Goal: Task Accomplishment & Management: Complete application form

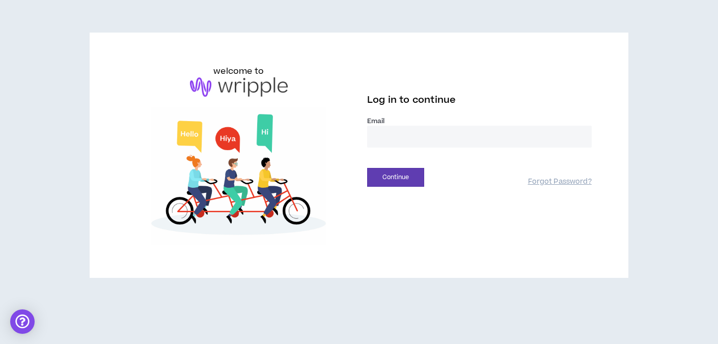
click at [404, 135] on input "email" at bounding box center [479, 137] width 225 height 22
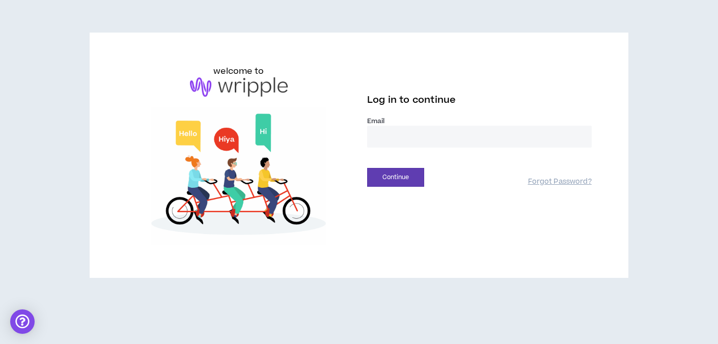
type input "**********"
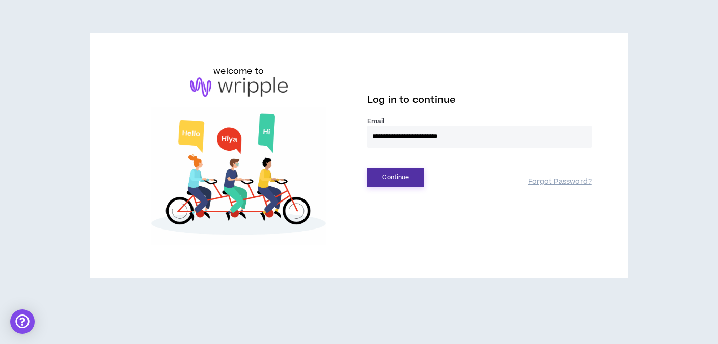
click at [402, 180] on button "Continue" at bounding box center [395, 177] width 57 height 19
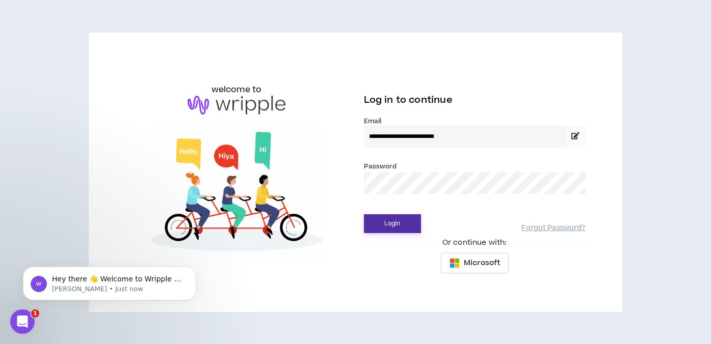
click at [364, 214] on button "Login" at bounding box center [392, 223] width 57 height 19
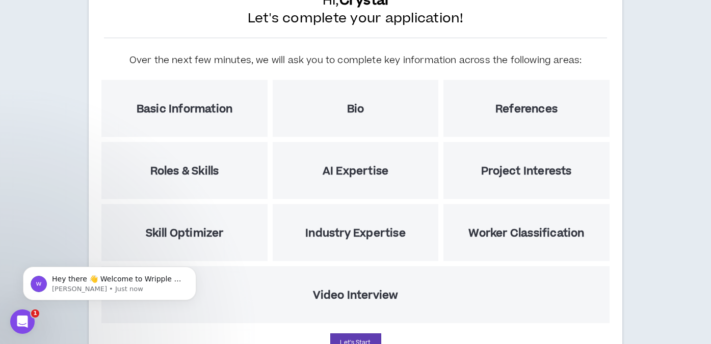
scroll to position [133, 0]
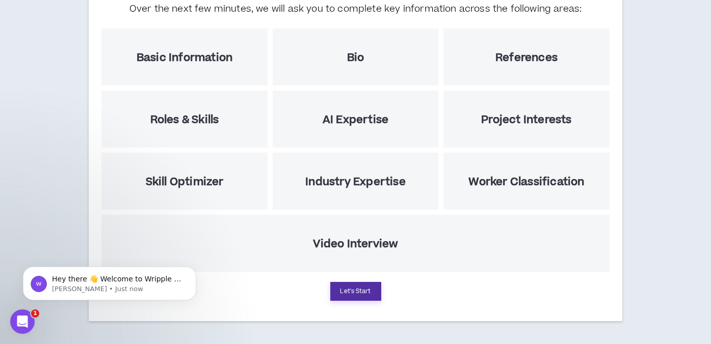
click at [362, 293] on button "Let's Start" at bounding box center [355, 291] width 51 height 19
select select "US"
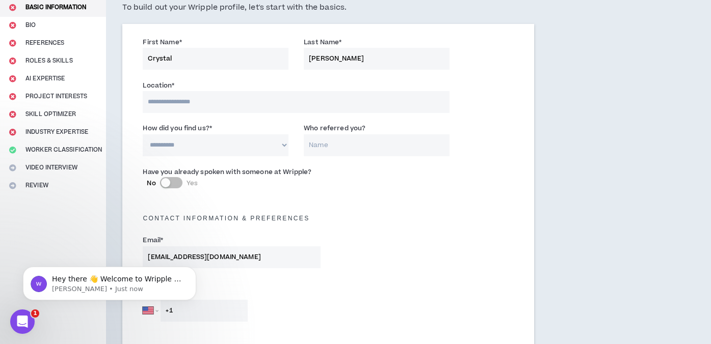
scroll to position [88, 0]
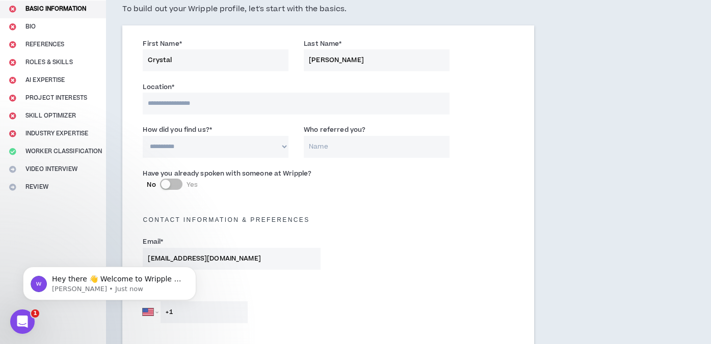
click at [349, 109] on input at bounding box center [296, 104] width 307 height 22
type input "***"
click at [267, 152] on select "**********" at bounding box center [216, 148] width 146 height 22
select select "*"
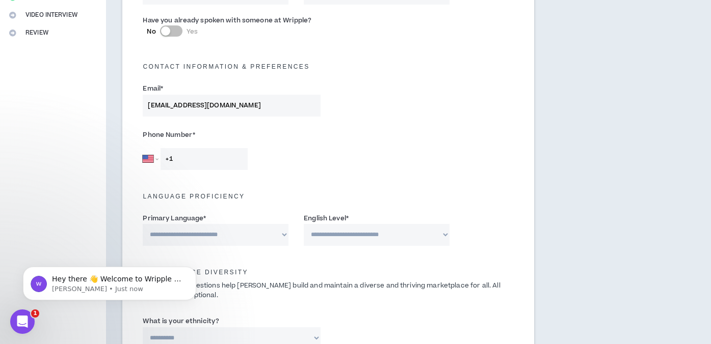
scroll to position [266, 0]
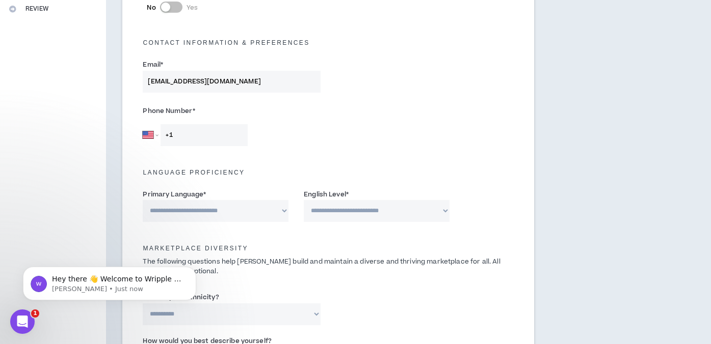
click at [241, 140] on input "+1" at bounding box center [203, 135] width 87 height 22
type input "[PHONE_NUMBER]"
click at [253, 207] on select "**********" at bounding box center [216, 211] width 146 height 22
select select "*******"
click at [345, 214] on select "**********" at bounding box center [377, 211] width 146 height 22
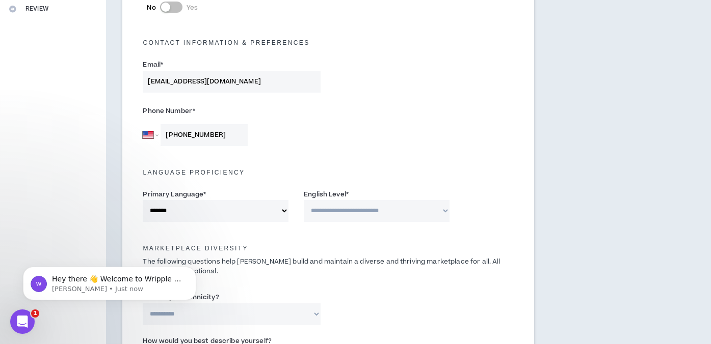
select select "*"
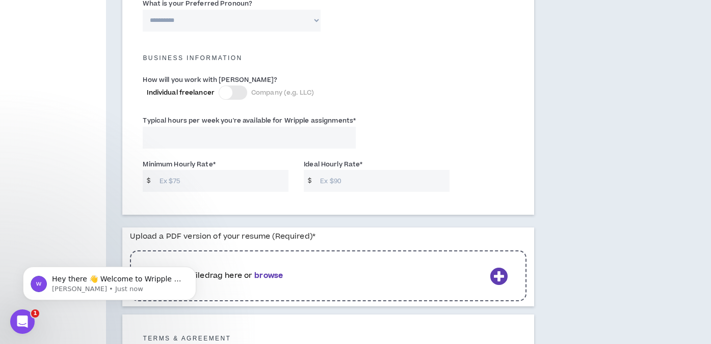
scroll to position [694, 0]
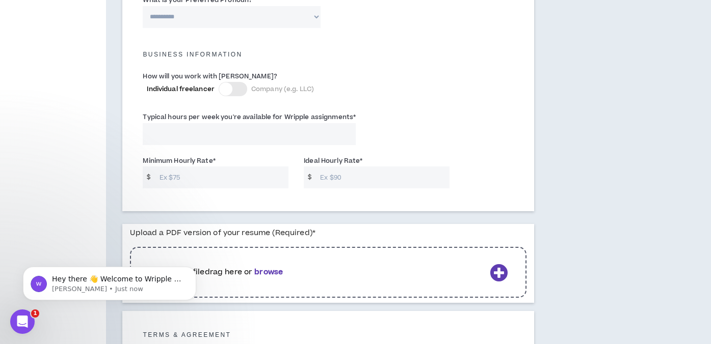
click at [313, 128] on input "Typical hours per week you're available for Wripple assignments *" at bounding box center [249, 134] width 213 height 22
type input "30"
click at [247, 178] on input "Minimum Hourly Rate *" at bounding box center [221, 178] width 134 height 22
type input "75"
click at [343, 179] on input "Ideal Hourly Rate *" at bounding box center [382, 178] width 134 height 22
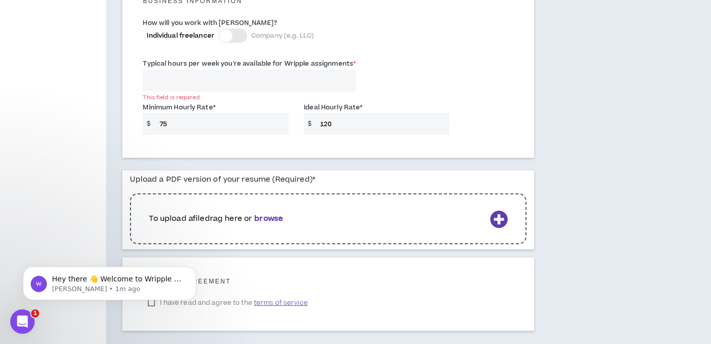
scroll to position [800, 0]
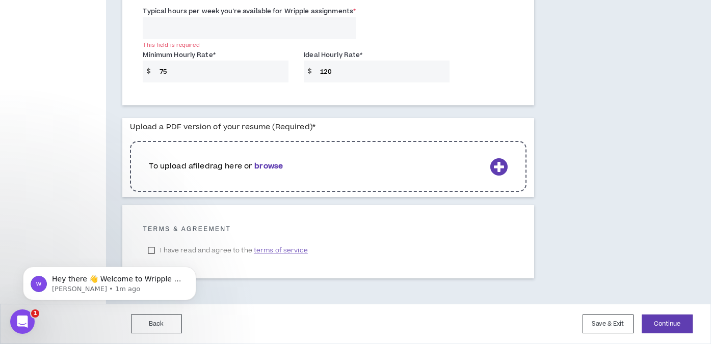
type input "120"
click at [276, 165] on b "browse" at bounding box center [268, 166] width 29 height 11
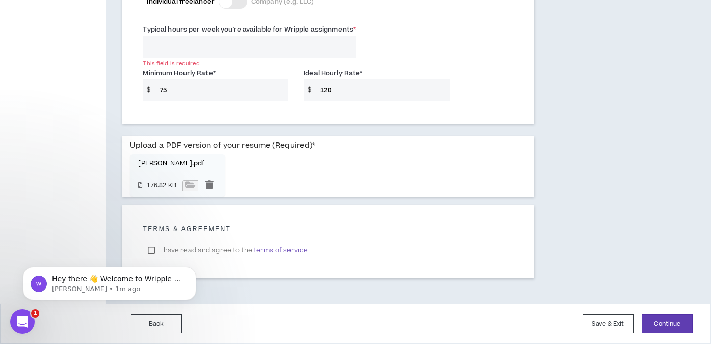
scroll to position [781, 0]
click at [152, 251] on body "Hey there 👋 Welcome to Wripple 🙌 Take a look around! If you have any questions,…" at bounding box center [110, 281] width 196 height 63
click at [275, 253] on span "terms of service" at bounding box center [281, 250] width 54 height 10
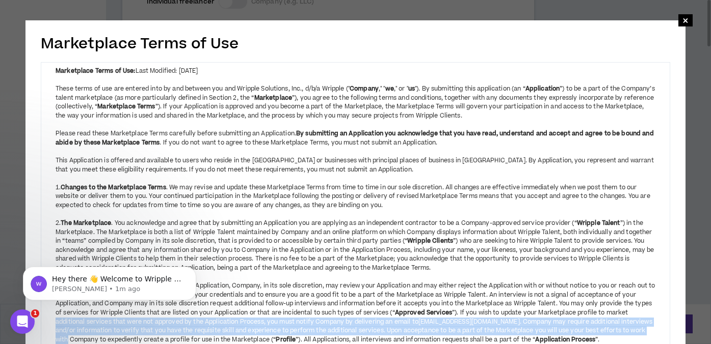
drag, startPoint x: 691, startPoint y: 315, endPoint x: 691, endPoint y: 333, distance: 17.8
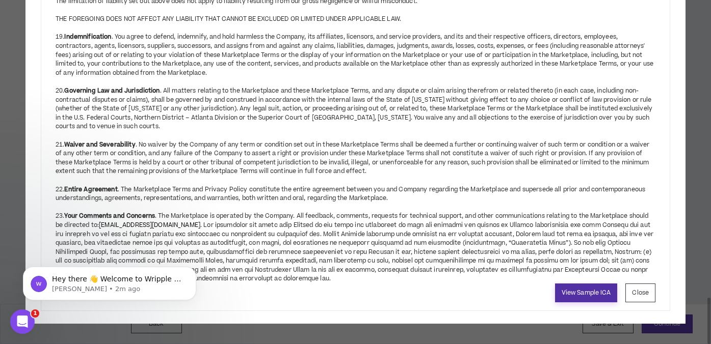
click at [596, 293] on link "View Sample ICA" at bounding box center [586, 293] width 63 height 19
click at [643, 294] on button "Close" at bounding box center [640, 293] width 30 height 19
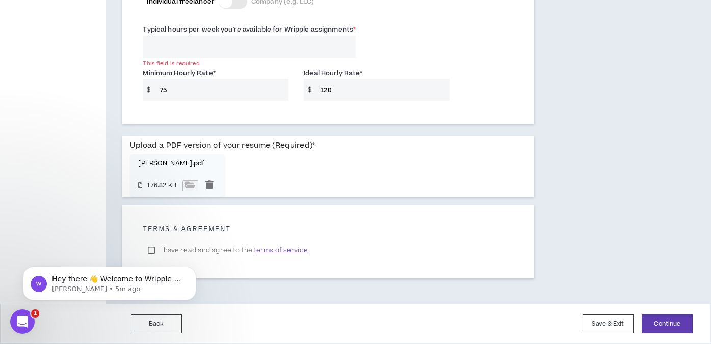
click at [152, 252] on body "Hey there 👋 Welcome to Wripple 🙌 Take a look around! If you have any questions,…" at bounding box center [110, 281] width 196 height 63
click at [152, 251] on body "Hey there 👋 Welcome to Wripple 🙌 Take a look around! If you have any questions,…" at bounding box center [110, 281] width 196 height 63
click at [158, 223] on div "Terms & Agreement I have read and agree to the terms of service" at bounding box center [328, 241] width 412 height 73
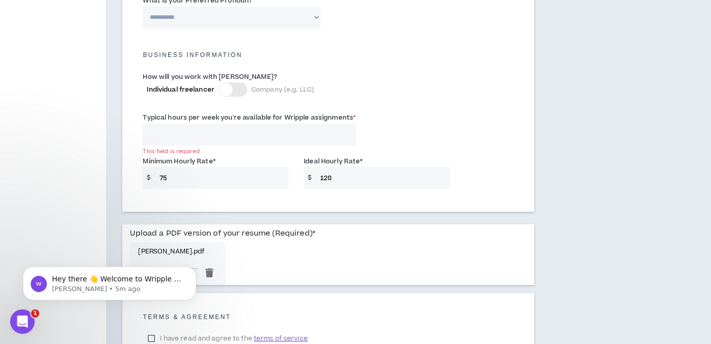
scroll to position [696, 0]
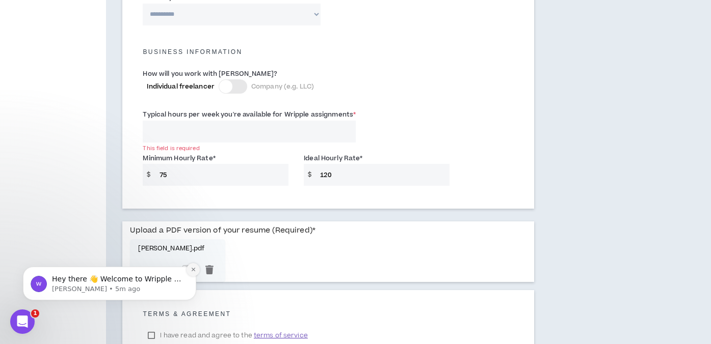
click at [195, 269] on icon "Dismiss notification" at bounding box center [193, 270] width 6 height 6
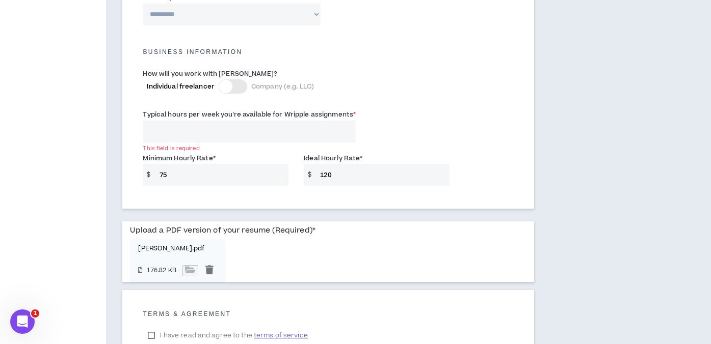
click at [151, 335] on label "I have read and agree to the terms of service" at bounding box center [228, 335] width 170 height 15
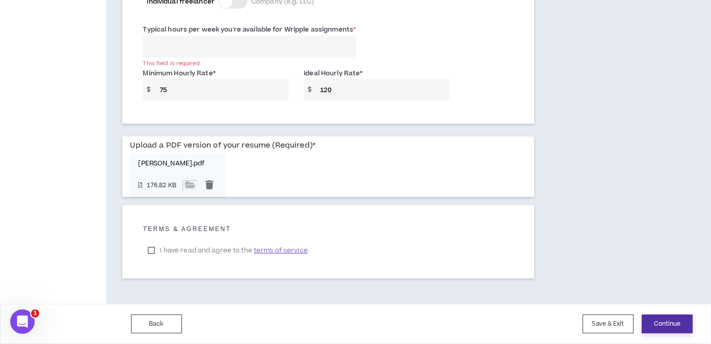
click at [670, 322] on button "Continue" at bounding box center [666, 324] width 51 height 19
click at [676, 323] on button "Continue" at bounding box center [666, 324] width 51 height 19
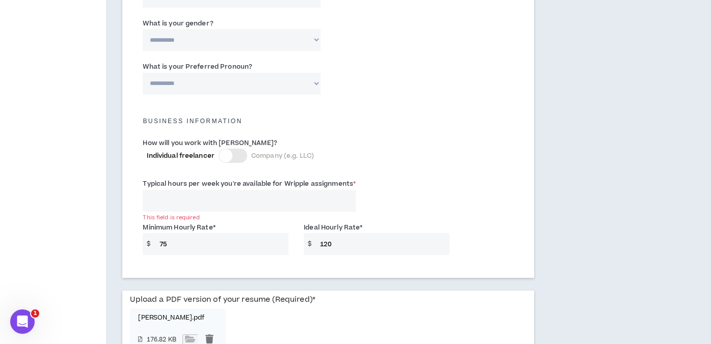
scroll to position [629, 0]
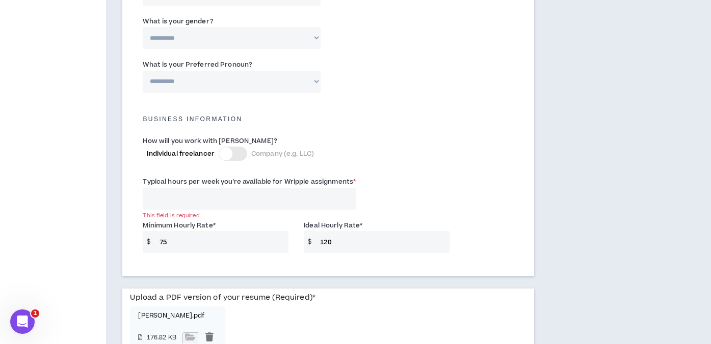
click at [213, 251] on input "75" at bounding box center [221, 242] width 134 height 22
click at [214, 199] on input "Typical hours per week you're available for Wripple assignments *" at bounding box center [249, 199] width 213 height 22
drag, startPoint x: 168, startPoint y: 196, endPoint x: 142, endPoint y: 198, distance: 26.0
click at [142, 198] on div "Typical hours per week you're available for Wripple assignments * This field is…" at bounding box center [249, 192] width 228 height 33
type input "3"
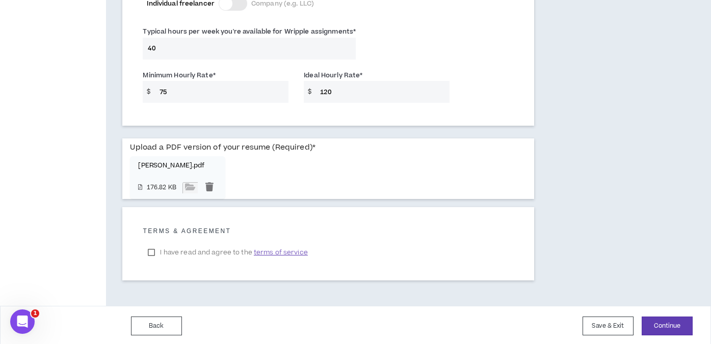
scroll to position [781, 0]
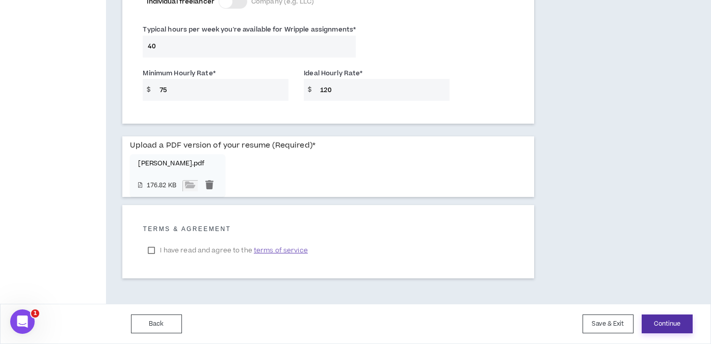
type input "40"
click at [678, 324] on button "Continue" at bounding box center [666, 324] width 51 height 19
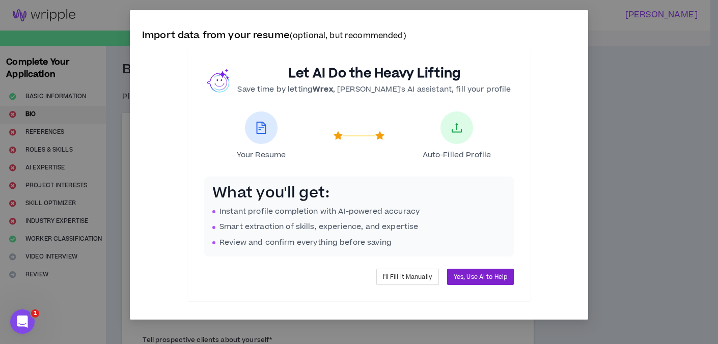
click at [484, 277] on span "Yes, Use AI to Help" at bounding box center [480, 277] width 53 height 10
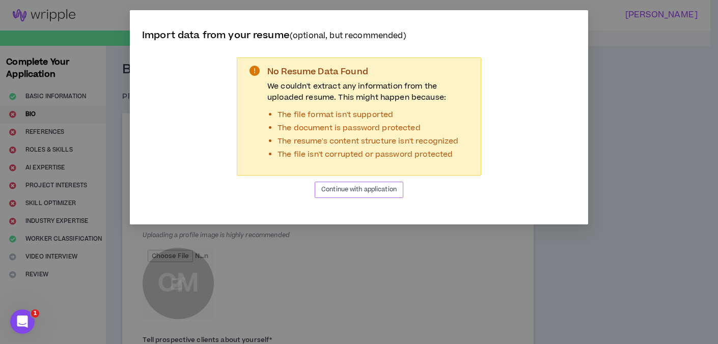
click at [367, 189] on span "Continue with application" at bounding box center [358, 190] width 75 height 10
